Goal: Task Accomplishment & Management: Use online tool/utility

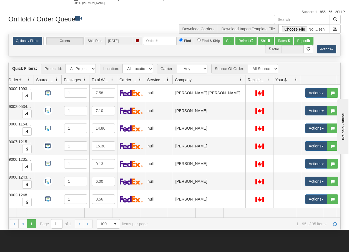
scroll to position [0, 51]
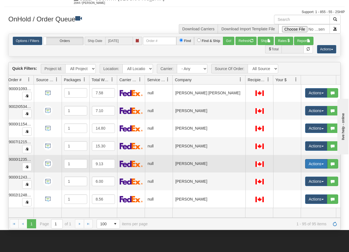
click at [322, 163] on span "button" at bounding box center [323, 163] width 2 height 1
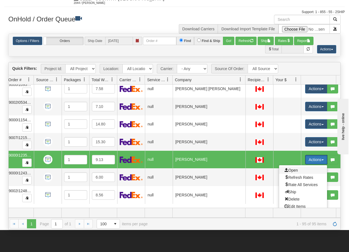
click at [293, 169] on span "Open" at bounding box center [291, 170] width 13 height 4
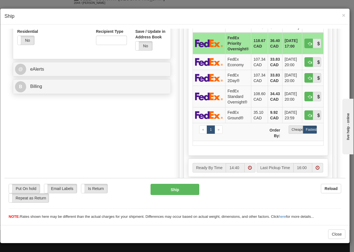
scroll to position [204, 0]
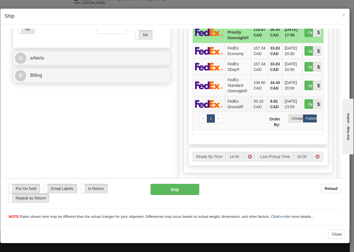
click at [226, 102] on td "FedEx Ground®" at bounding box center [238, 104] width 26 height 16
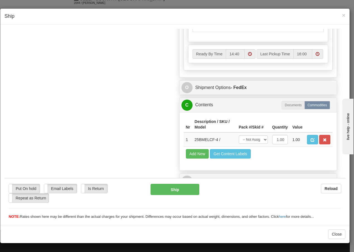
scroll to position [316, 0]
click at [259, 140] on select "-- Not Assigned -- Package 1" at bounding box center [252, 139] width 29 height 8
select select "0"
click at [238, 135] on select "-- Not Assigned -- Package 1" at bounding box center [252, 139] width 29 height 8
click at [161, 190] on button "Ship" at bounding box center [174, 188] width 48 height 11
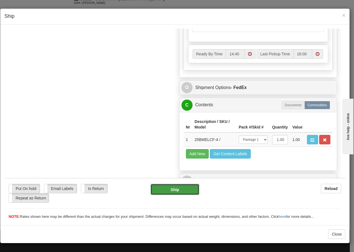
type input "92"
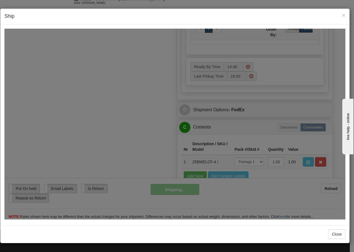
scroll to position [338, 0]
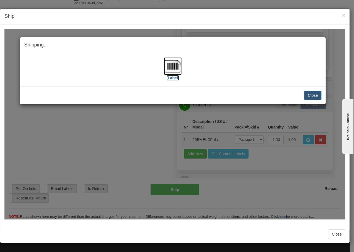
click at [172, 67] on img at bounding box center [173, 66] width 18 height 18
click at [306, 93] on button "Close" at bounding box center [312, 94] width 17 height 9
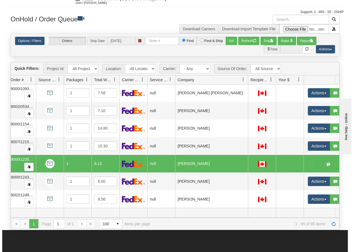
scroll to position [0, 51]
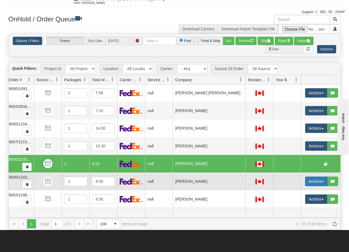
click at [323, 181] on span "button" at bounding box center [323, 181] width 2 height 1
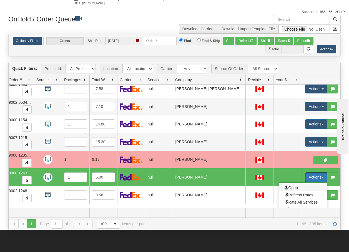
click at [297, 188] on span "Open" at bounding box center [291, 187] width 13 height 4
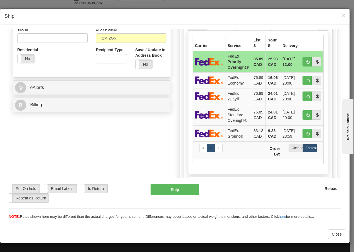
scroll to position [178, 0]
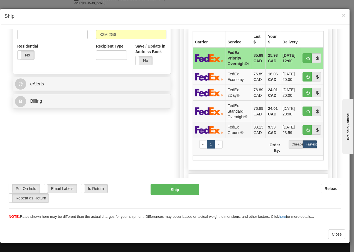
click at [240, 129] on td "FedEx Ground®" at bounding box center [238, 129] width 26 height 16
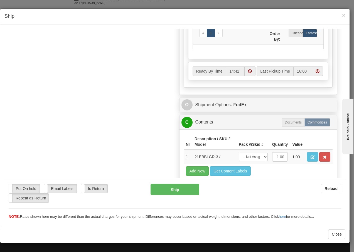
scroll to position [316, 0]
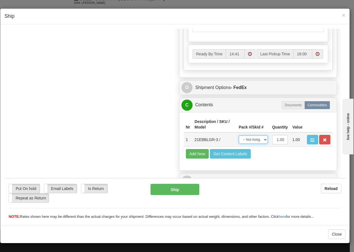
click at [253, 141] on select "-- Not Assigned -- Package 1" at bounding box center [252, 139] width 29 height 8
select select "0"
click at [238, 135] on select "-- Not Assigned -- Package 1" at bounding box center [252, 139] width 29 height 8
click at [172, 193] on button "Ship" at bounding box center [174, 188] width 48 height 11
type input "92"
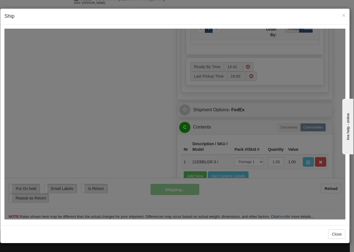
scroll to position [338, 0]
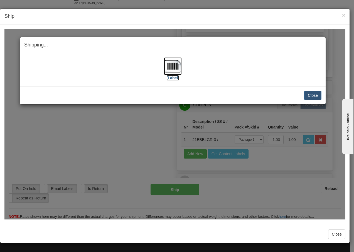
click at [174, 66] on img at bounding box center [173, 66] width 18 height 18
click at [316, 95] on button "Close" at bounding box center [312, 94] width 17 height 9
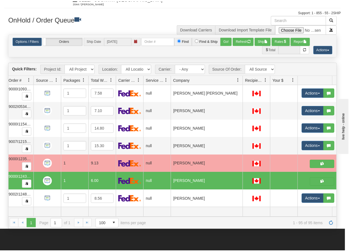
scroll to position [0, 0]
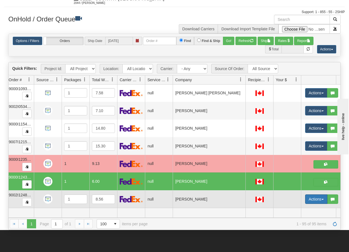
click at [324, 197] on button "Actions" at bounding box center [316, 198] width 22 height 9
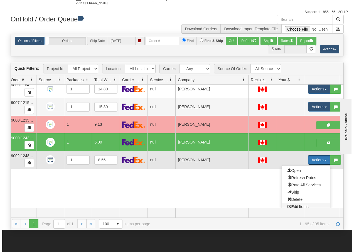
scroll to position [1611, 51]
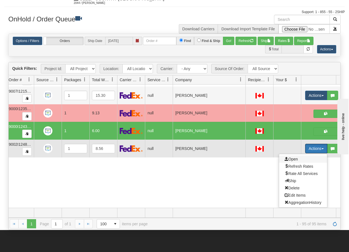
click at [293, 157] on span "Open" at bounding box center [291, 159] width 13 height 4
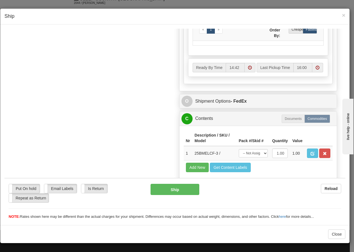
scroll to position [316, 0]
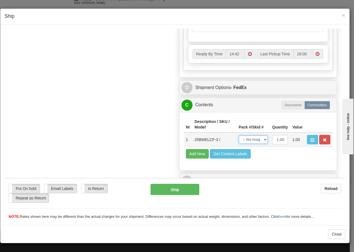
click at [255, 139] on select "-- Not Assigned -- Package 1" at bounding box center [252, 139] width 29 height 8
select select "0"
click at [238, 135] on select "-- Not Assigned -- Package 1" at bounding box center [252, 139] width 29 height 8
click at [159, 188] on button "Ship" at bounding box center [174, 188] width 48 height 11
type input "92"
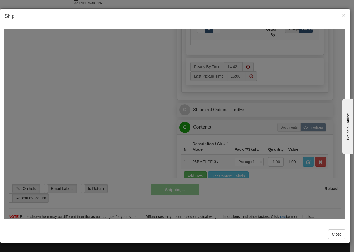
scroll to position [338, 0]
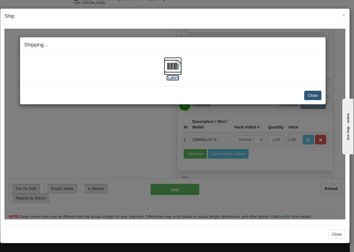
click at [172, 69] on img at bounding box center [173, 66] width 18 height 18
click at [315, 96] on button "Close" at bounding box center [312, 94] width 17 height 9
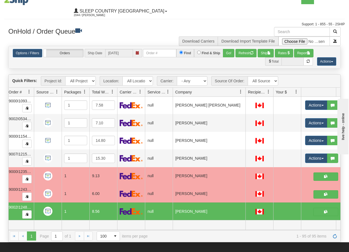
scroll to position [0, 0]
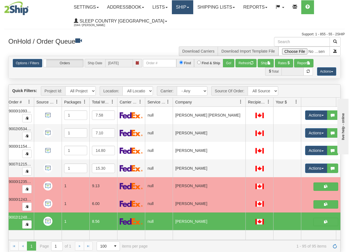
click at [192, 6] on link "Ship" at bounding box center [182, 7] width 21 height 14
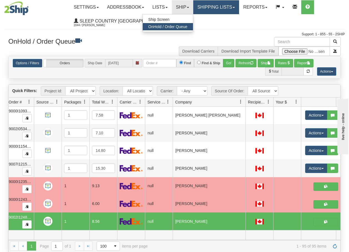
click at [223, 8] on link "Shipping lists" at bounding box center [216, 7] width 46 height 14
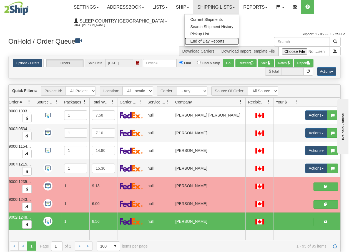
click at [207, 43] on span "End of Day Reports" at bounding box center [207, 41] width 34 height 4
